Goal: Task Accomplishment & Management: Manage account settings

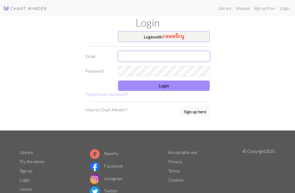
type input "[EMAIL_ADDRESS][DOMAIN_NAME]"
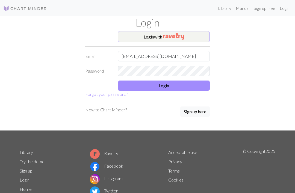
click at [169, 85] on button "Login" at bounding box center [164, 86] width 92 height 10
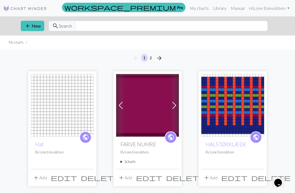
click at [162, 175] on span "edit" at bounding box center [149, 178] width 26 height 8
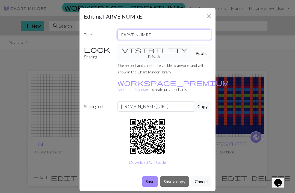
click at [154, 33] on input "FARVE NUMRE" at bounding box center [164, 34] width 94 height 10
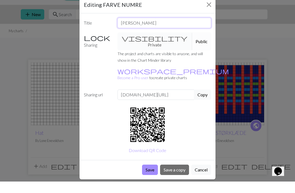
type input "[PERSON_NAME]"
click at [145, 44] on div "visibility Private Public" at bounding box center [164, 53] width 100 height 18
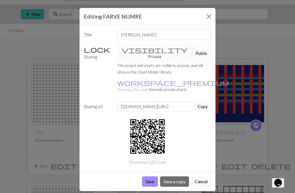
click at [205, 176] on button "Cancel" at bounding box center [201, 181] width 20 height 10
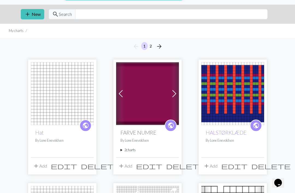
click at [59, 105] on img at bounding box center [62, 93] width 63 height 63
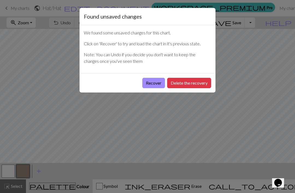
click at [189, 81] on button "Delete the recovery" at bounding box center [189, 83] width 44 height 10
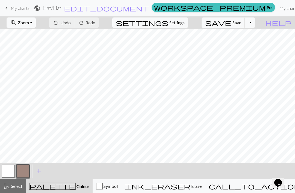
click at [118, 9] on button "edit_document Edit settings" at bounding box center [107, 8] width 86 height 7
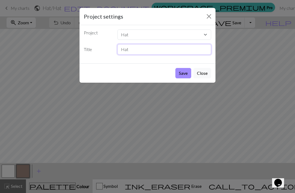
click at [211, 51] on input "Hat" at bounding box center [164, 49] width 94 height 10
click at [207, 35] on select "Hat FARVE NUMRE HALSTØRKLÆDE stjernebånd Grydelapper med fanø striber. babytrøj…" at bounding box center [164, 34] width 94 height 10
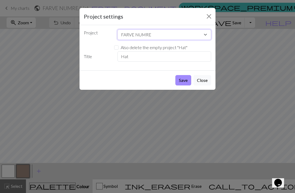
click at [156, 35] on select "Hat FARVE NUMRE HALSTØRKLÆDE stjernebånd Grydelapper med fanø striber. babytrøj…" at bounding box center [164, 34] width 94 height 10
click at [154, 33] on select "Hat FARVE NUMRE HALSTØRKLÆDE stjernebånd Grydelapper med fanø striber. babytrøj…" at bounding box center [164, 34] width 94 height 10
click at [148, 34] on select "Hat FARVE NUMRE HALSTØRKLÆDE stjernebånd Grydelapper med fanø striber. babytrøj…" at bounding box center [164, 34] width 94 height 10
click at [164, 37] on select "Hat FARVE NUMRE HALSTØRKLÆDE stjernebånd Grydelapper med fanø striber. babytrøj…" at bounding box center [164, 34] width 94 height 10
click at [205, 35] on select "Hat FARVE NUMRE HALSTØRKLÆDE stjernebånd Grydelapper med fanø striber. babytrøj…" at bounding box center [164, 34] width 94 height 10
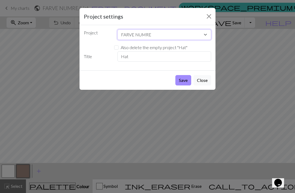
click at [159, 33] on select "Hat FARVE NUMRE HALSTØRKLÆDE stjernebånd Grydelapper med fanø striber. babytrøj…" at bounding box center [164, 34] width 94 height 10
select select "68b6df9d3eea154e62518f50"
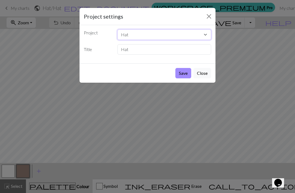
click at [206, 33] on select "Hat FARVE NUMRE HALSTØRKLÆDE stjernebånd Grydelapper med fanø striber. babytrøj…" at bounding box center [164, 34] width 94 height 10
click at [27, 119] on div "Project settings Project Hat FARVE NUMRE HALSTØRKLÆDE stjernebånd Grydelapper m…" at bounding box center [147, 96] width 295 height 193
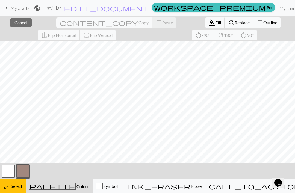
click at [17, 23] on span "Cancel" at bounding box center [20, 22] width 13 height 5
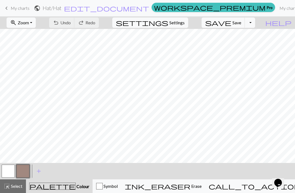
click at [115, 8] on span "edit_document" at bounding box center [106, 8] width 85 height 8
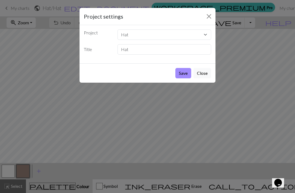
click at [202, 73] on button "Close" at bounding box center [202, 73] width 18 height 10
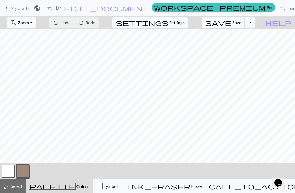
click at [113, 7] on span "edit_document" at bounding box center [106, 8] width 85 height 8
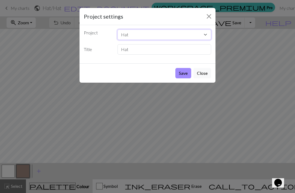
click at [207, 34] on select "Hat FARVE NUMRE HALSTØRKLÆDE stjernebånd Grydelapper med fanø striber. babytrøj…" at bounding box center [164, 34] width 94 height 10
click at [43, 97] on div "Project settings Project Hat FARVE NUMRE HALSTØRKLÆDE stjernebånd Grydelapper m…" at bounding box center [147, 96] width 295 height 193
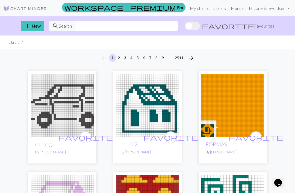
click at [291, 9] on link "Hi [PERSON_NAME]" at bounding box center [269, 8] width 45 height 11
click at [39, 31] on button "add New" at bounding box center [32, 26] width 23 height 10
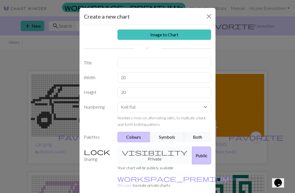
click at [33, 25] on div "Create a new chart Image to Chart Title Width 20 Height 20 Numbering Knit flat …" at bounding box center [147, 96] width 295 height 193
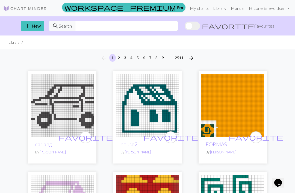
click at [34, 28] on button "add New" at bounding box center [32, 26] width 23 height 10
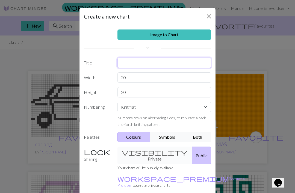
click at [128, 64] on input "text" at bounding box center [164, 63] width 94 height 10
type input "GARNFARVER"
click at [131, 77] on input "20" at bounding box center [164, 77] width 94 height 10
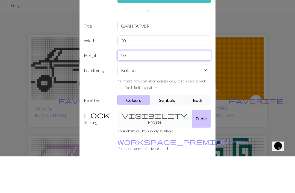
click at [127, 87] on input "20" at bounding box center [164, 92] width 94 height 10
type input "2"
type input "9"
click at [128, 72] on input "20" at bounding box center [164, 77] width 94 height 10
type input "2"
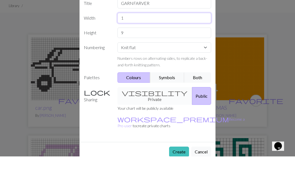
scroll to position [22, 0]
type input "1"
click at [135, 109] on button "Colours" at bounding box center [133, 114] width 33 height 10
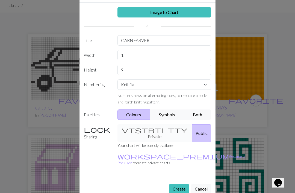
click at [185, 184] on button "Create" at bounding box center [179, 189] width 20 height 10
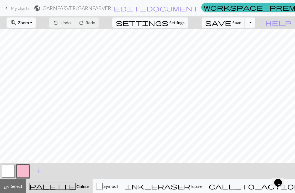
click at [42, 169] on span "add" at bounding box center [38, 171] width 7 height 8
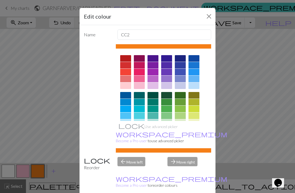
click at [183, 58] on div at bounding box center [180, 58] width 11 height 7
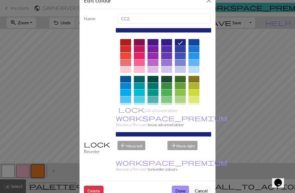
scroll to position [20, 0]
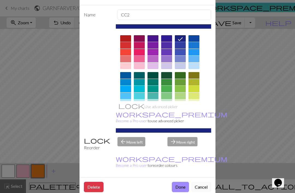
click at [185, 191] on button "Done" at bounding box center [180, 187] width 17 height 10
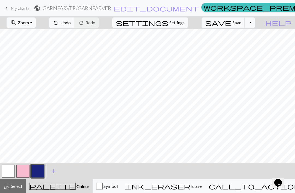
click at [56, 170] on span "add" at bounding box center [53, 171] width 7 height 8
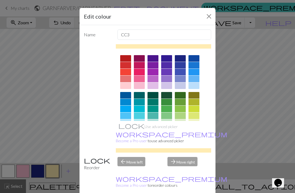
click at [128, 64] on div at bounding box center [125, 65] width 11 height 7
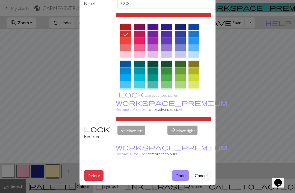
scroll to position [31, 0]
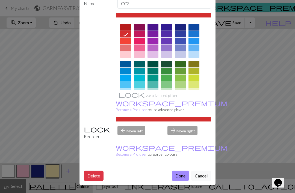
click at [183, 177] on button "Done" at bounding box center [180, 176] width 17 height 10
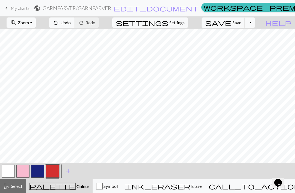
click at [70, 171] on span "add" at bounding box center [68, 171] width 7 height 8
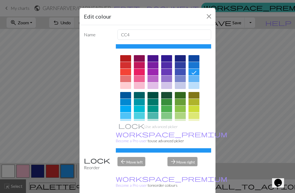
click at [196, 66] on div at bounding box center [193, 65] width 11 height 7
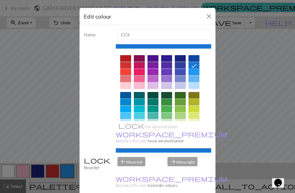
click at [195, 118] on div at bounding box center [193, 115] width 11 height 7
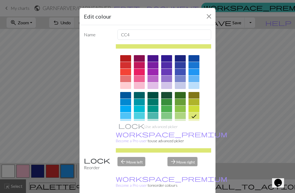
click at [192, 66] on div at bounding box center [193, 65] width 11 height 7
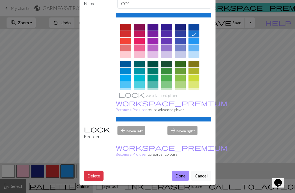
click at [184, 177] on button "Done" at bounding box center [180, 176] width 17 height 10
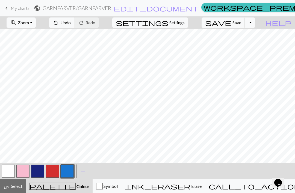
click at [85, 171] on span "add" at bounding box center [83, 171] width 7 height 8
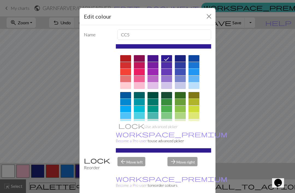
click at [141, 58] on div at bounding box center [139, 58] width 11 height 7
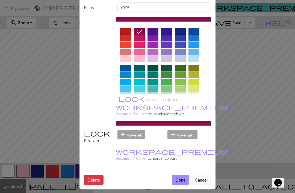
scroll to position [30, 0]
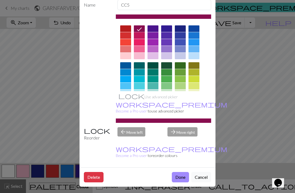
click at [183, 178] on button "Done" at bounding box center [180, 177] width 17 height 10
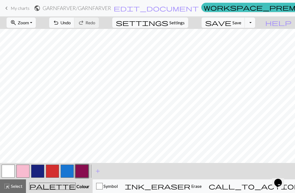
click at [98, 172] on span "add" at bounding box center [97, 171] width 7 height 8
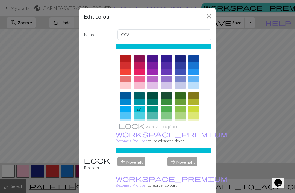
click at [182, 103] on div at bounding box center [180, 102] width 11 height 7
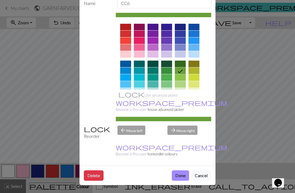
scroll to position [31, 0]
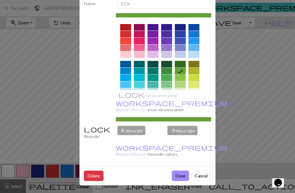
click at [184, 176] on button "Done" at bounding box center [180, 176] width 17 height 10
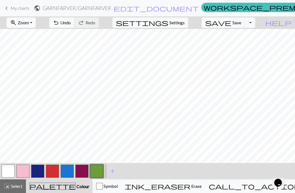
click at [40, 170] on button "button" at bounding box center [37, 171] width 13 height 13
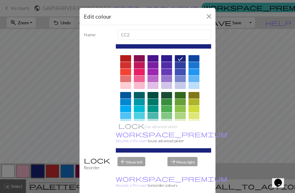
click at [209, 17] on button "Close" at bounding box center [208, 16] width 9 height 9
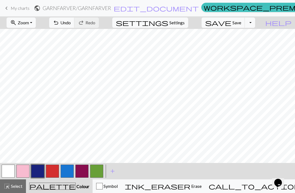
click at [54, 169] on button "button" at bounding box center [52, 171] width 13 height 13
click at [69, 173] on button "button" at bounding box center [67, 171] width 13 height 13
click at [98, 166] on button "button" at bounding box center [96, 171] width 13 height 13
click at [99, 170] on button "button" at bounding box center [96, 171] width 13 height 13
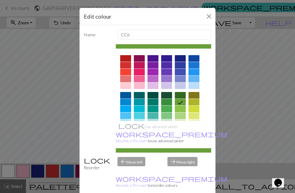
click at [182, 104] on icon at bounding box center [180, 102] width 7 height 7
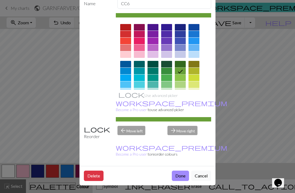
click at [182, 178] on button "Done" at bounding box center [180, 176] width 17 height 10
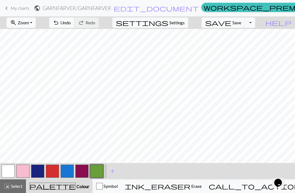
click at [99, 169] on button "button" at bounding box center [96, 171] width 13 height 13
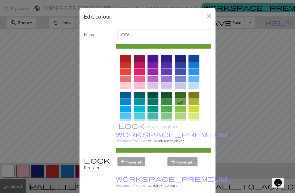
click at [180, 104] on icon at bounding box center [180, 103] width 5 height 4
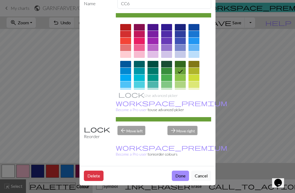
click at [182, 175] on button "Done" at bounding box center [180, 176] width 17 height 10
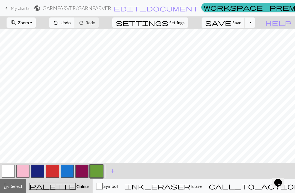
click at [84, 170] on button "button" at bounding box center [81, 171] width 13 height 13
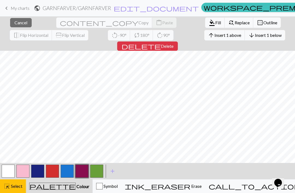
click at [83, 169] on button "button" at bounding box center [81, 171] width 13 height 13
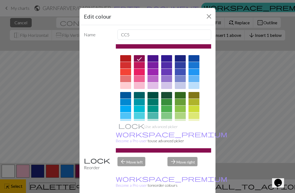
click at [140, 61] on icon at bounding box center [139, 59] width 7 height 7
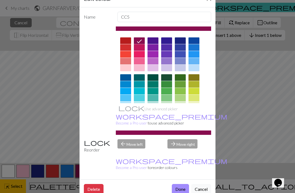
scroll to position [21, 0]
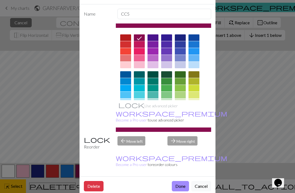
click at [184, 188] on button "Done" at bounding box center [180, 186] width 17 height 10
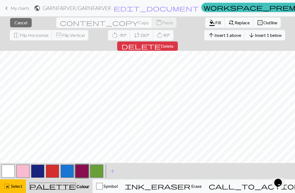
click at [83, 171] on button "button" at bounding box center [81, 171] width 13 height 13
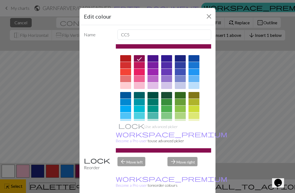
click at [141, 58] on icon at bounding box center [139, 59] width 7 height 7
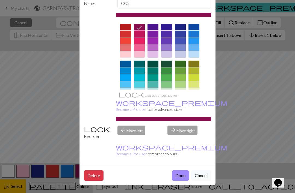
scroll to position [31, 0]
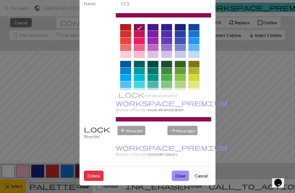
click at [184, 176] on button "Done" at bounding box center [180, 176] width 17 height 10
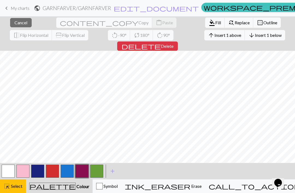
click at [85, 173] on button "button" at bounding box center [81, 171] width 13 height 13
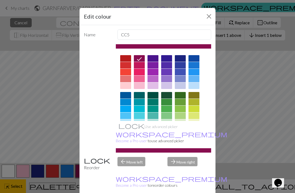
click at [139, 58] on icon at bounding box center [139, 59] width 7 height 7
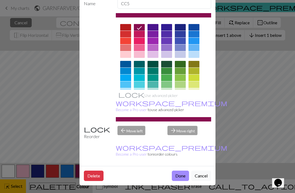
click at [183, 176] on button "Done" at bounding box center [180, 176] width 17 height 10
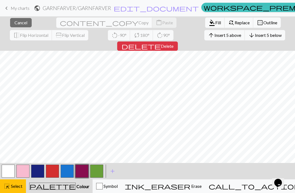
scroll to position [0, 0]
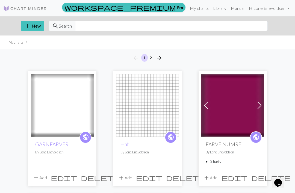
click at [70, 102] on img at bounding box center [62, 105] width 63 height 63
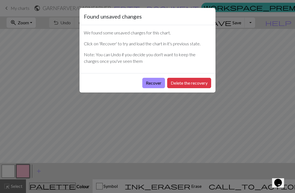
click at [191, 79] on button "Delete the recovery" at bounding box center [189, 83] width 44 height 10
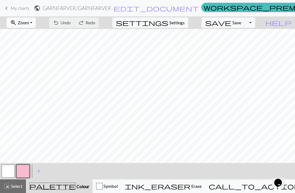
click at [118, 188] on span "Symbol" at bounding box center [110, 185] width 15 height 5
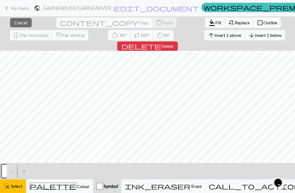
click at [12, 188] on span "Select" at bounding box center [16, 185] width 12 height 5
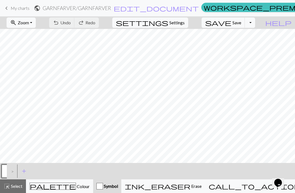
click at [198, 189] on span "Erase" at bounding box center [195, 185] width 11 height 5
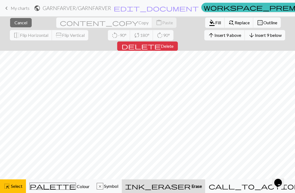
click at [198, 191] on button "ink_eraser Erase Erase" at bounding box center [163, 186] width 83 height 14
click at [17, 185] on span "Select" at bounding box center [16, 185] width 12 height 5
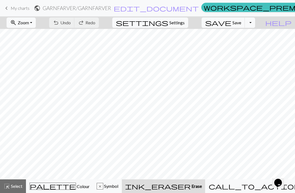
click at [103, 27] on div "undo Undo Undo redo Redo Redo" at bounding box center [74, 22] width 58 height 13
click at [103, 25] on div "undo Undo Undo redo Redo Redo" at bounding box center [74, 22] width 58 height 13
click at [71, 22] on span "Undo" at bounding box center [65, 22] width 10 height 5
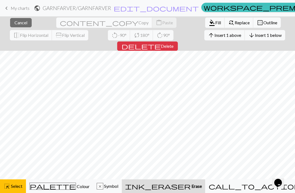
click at [214, 35] on span "Insert 1 above" at bounding box center [227, 34] width 27 height 5
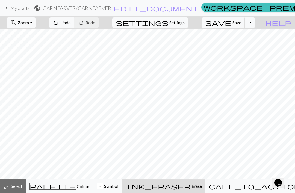
click at [76, 188] on span "Colour" at bounding box center [83, 186] width 14 height 5
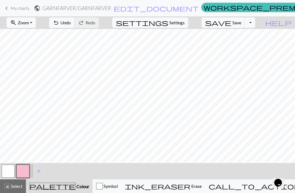
click at [38, 174] on span "add" at bounding box center [38, 171] width 7 height 8
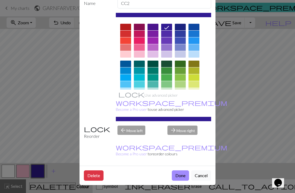
scroll to position [31, 0]
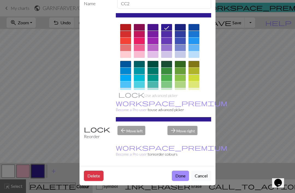
click at [182, 177] on button "Done" at bounding box center [180, 176] width 17 height 10
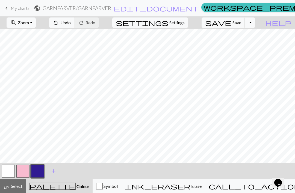
click at [54, 174] on span "add" at bounding box center [53, 171] width 7 height 8
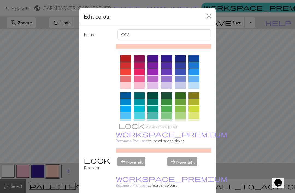
click at [131, 60] on div at bounding box center [125, 58] width 11 height 7
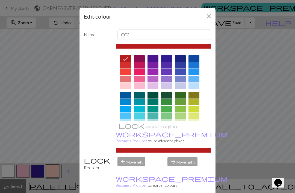
click at [126, 67] on div at bounding box center [125, 65] width 11 height 7
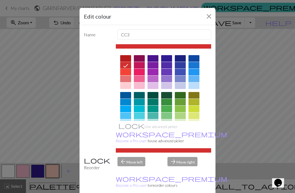
click at [127, 71] on div at bounding box center [125, 72] width 11 height 7
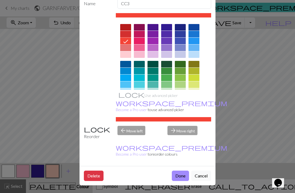
click at [185, 178] on button "Done" at bounding box center [180, 176] width 17 height 10
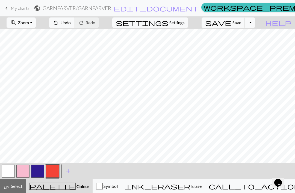
click at [71, 171] on span "add" at bounding box center [68, 171] width 7 height 8
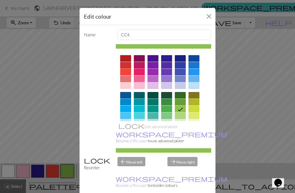
click at [67, 173] on div "Edit colour Name CC4 Use advanced picker workspace_premium Become a Pro user to…" at bounding box center [147, 96] width 295 height 193
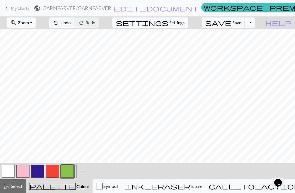
click at [69, 170] on button "button" at bounding box center [67, 171] width 13 height 13
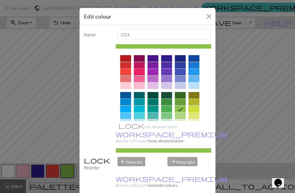
click at [181, 109] on icon at bounding box center [180, 110] width 5 height 4
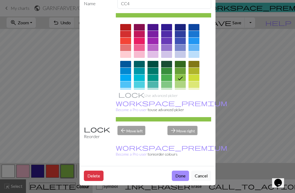
click at [182, 180] on button "Done" at bounding box center [180, 176] width 17 height 10
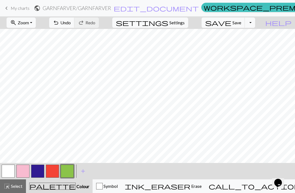
click at [84, 170] on span "add" at bounding box center [83, 171] width 7 height 8
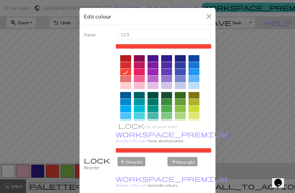
click at [195, 65] on div at bounding box center [193, 65] width 11 height 7
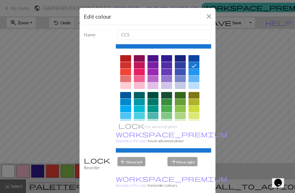
scroll to position [22, 0]
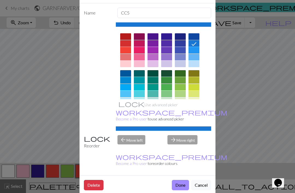
click at [183, 184] on button "Done" at bounding box center [180, 185] width 17 height 10
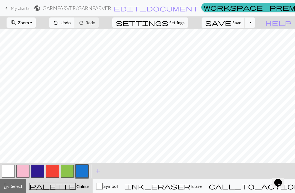
click at [102, 170] on button "add Add a colour" at bounding box center [98, 171] width 14 height 14
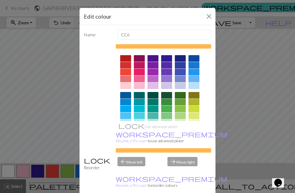
click at [140, 59] on div at bounding box center [139, 58] width 11 height 7
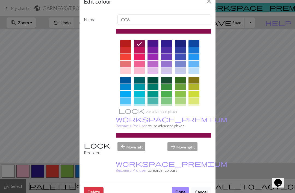
scroll to position [16, 0]
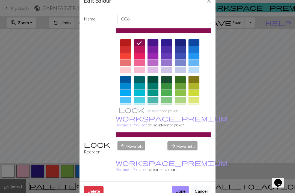
click at [182, 191] on button "Done" at bounding box center [180, 191] width 17 height 10
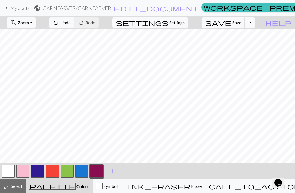
click at [111, 7] on h2 "GARNFARVER / GARNFARVER" at bounding box center [77, 8] width 69 height 6
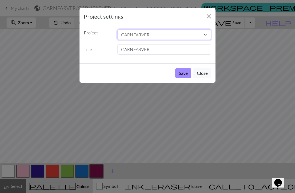
click at [204, 34] on select "GARNFARVER Hat FARVE NUMRE HALSTØRKLÆDE stjernebånd Grydelapper med fanø stribe…" at bounding box center [164, 34] width 94 height 10
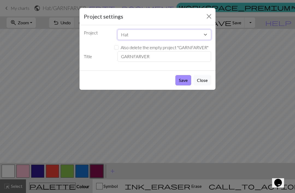
click at [203, 36] on select "GARNFARVER Hat FARVE NUMRE HALSTØRKLÆDE stjernebånd Grydelapper med fanø stribe…" at bounding box center [164, 34] width 94 height 10
select select "68b7521a3eea154e62528835"
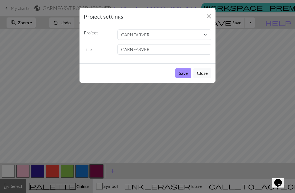
click at [204, 72] on button "Close" at bounding box center [202, 73] width 18 height 10
